Goal: Task Accomplishment & Management: Use online tool/utility

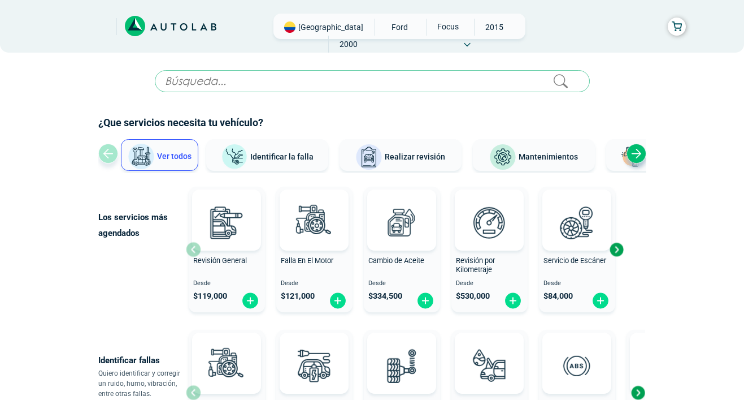
click at [347, 81] on input "text" at bounding box center [372, 81] width 435 height 22
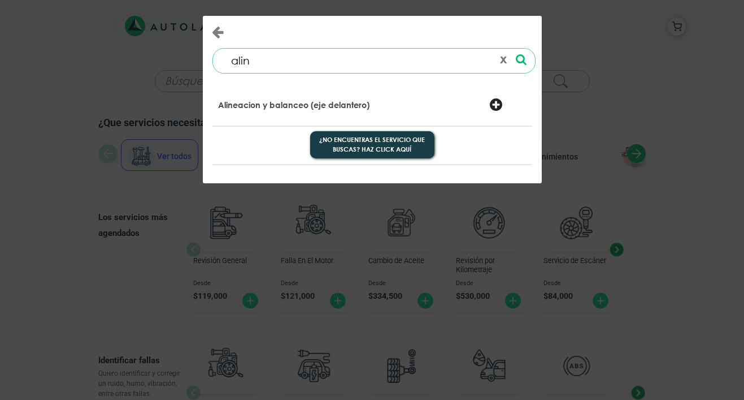
type input "alin"
click at [393, 102] on div "Alineacion y balanceo (eje delantero)" at bounding box center [318, 106] width 217 height 16
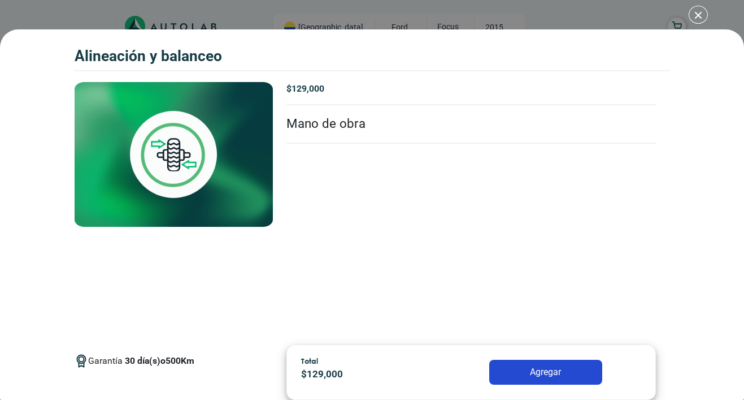
click at [694, 17] on div "Alineación y Balanceo Alineación y Balanceo Garantía 30" at bounding box center [372, 200] width 744 height 400
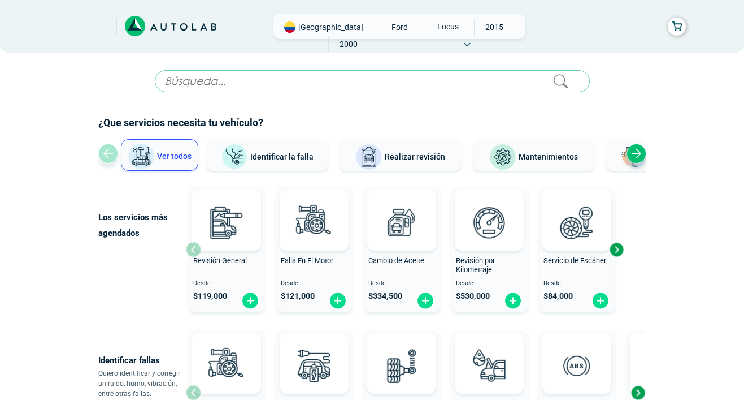
click at [471, 83] on input "text" at bounding box center [372, 81] width 435 height 22
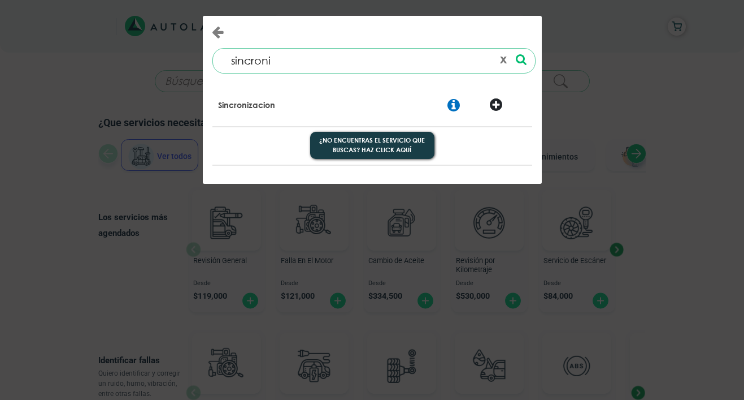
type input "sincroni"
drag, startPoint x: 471, startPoint y: 83, endPoint x: 366, endPoint y: 109, distance: 107.6
click at [366, 109] on div "Sincronizacion" at bounding box center [318, 106] width 217 height 16
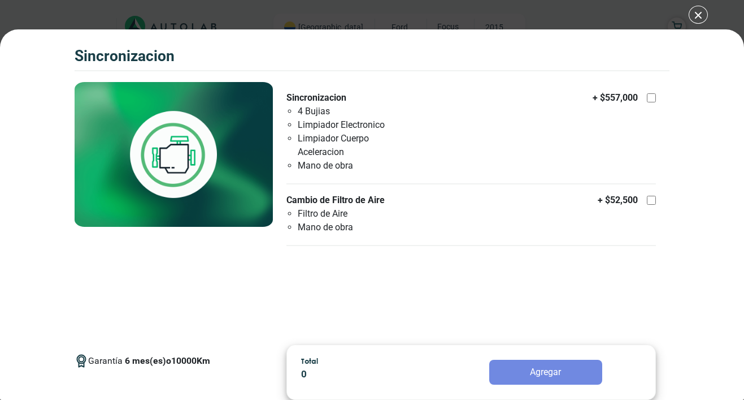
scroll to position [21, 0]
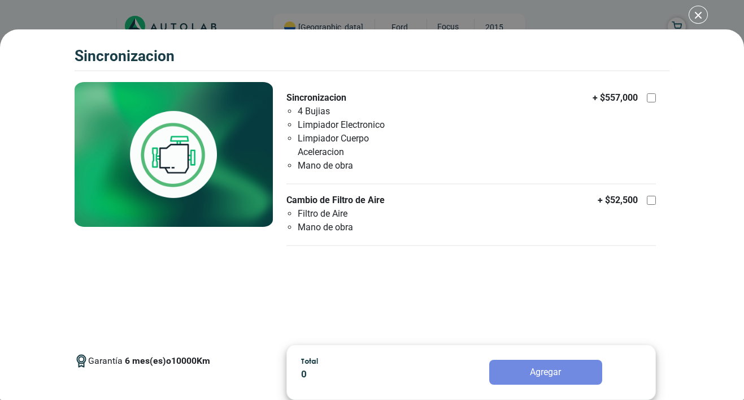
click at [648, 96] on div at bounding box center [651, 97] width 9 height 9
click at [648, 96] on input "Sincronizacion 4 Bujias Limpiador Electronico Limpiador Cuerpo Aceleracion Mano…" at bounding box center [651, 97] width 9 height 9
checkbox input "true"
